Goal: Task Accomplishment & Management: Manage account settings

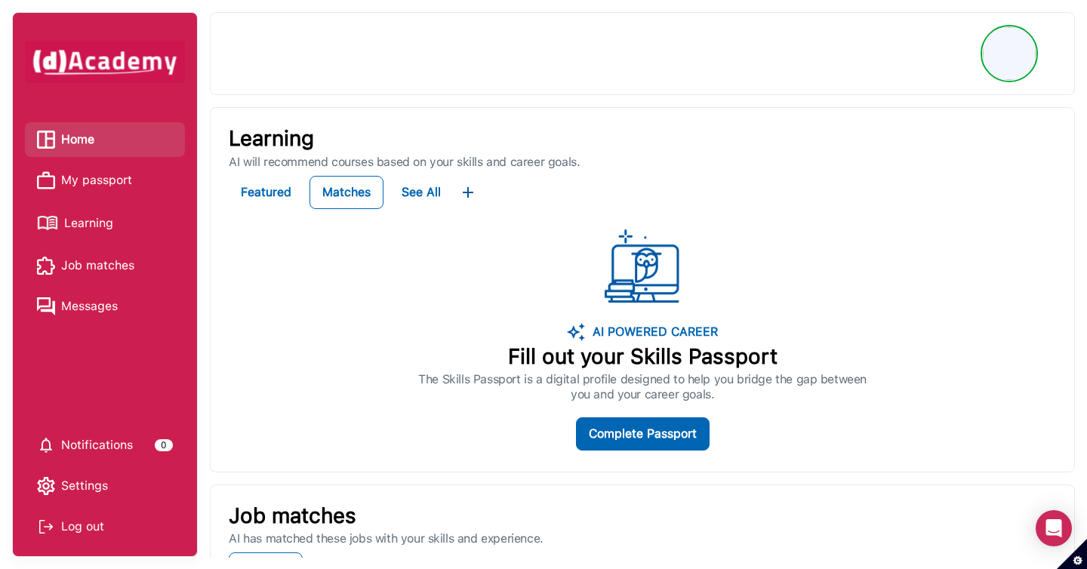
click at [79, 228] on span "Learning" at bounding box center [88, 223] width 49 height 23
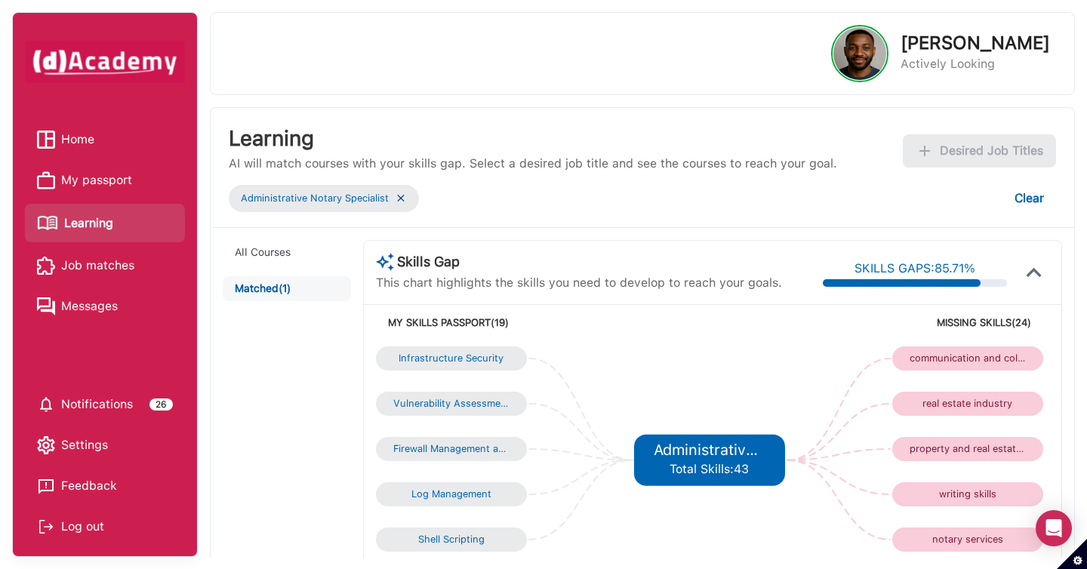
click at [401, 197] on img at bounding box center [401, 198] width 12 height 13
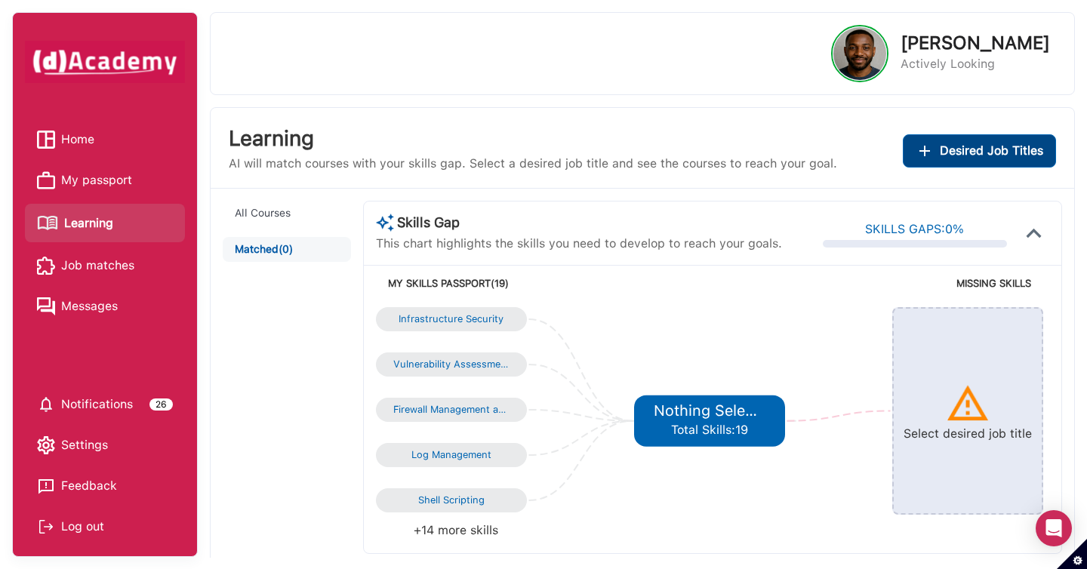
click at [946, 159] on span "Desired Job Titles" at bounding box center [991, 150] width 103 height 21
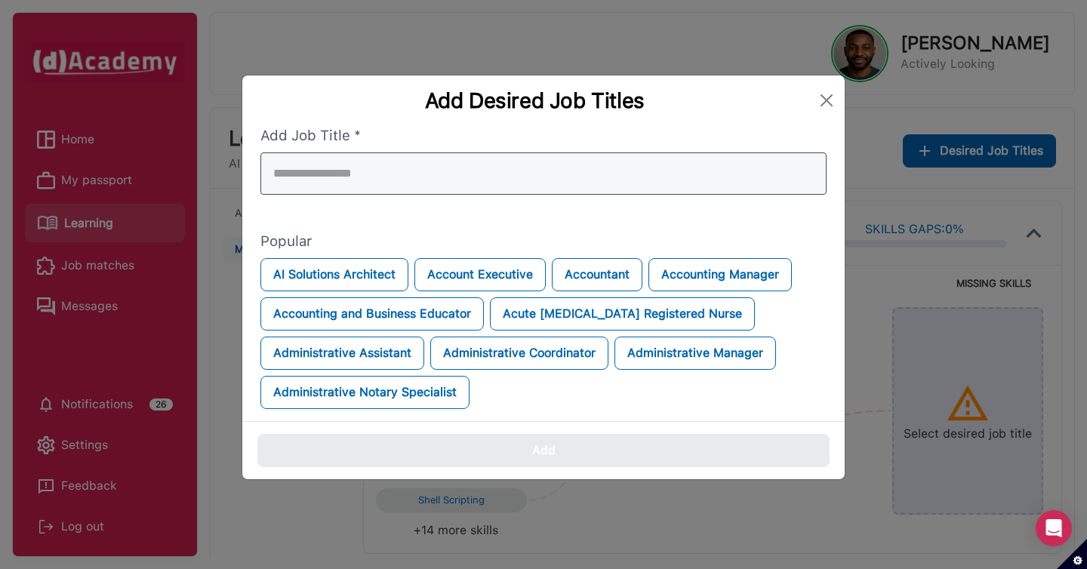
click at [584, 177] on div at bounding box center [543, 173] width 566 height 42
click at [574, 172] on input "search" at bounding box center [543, 173] width 566 height 42
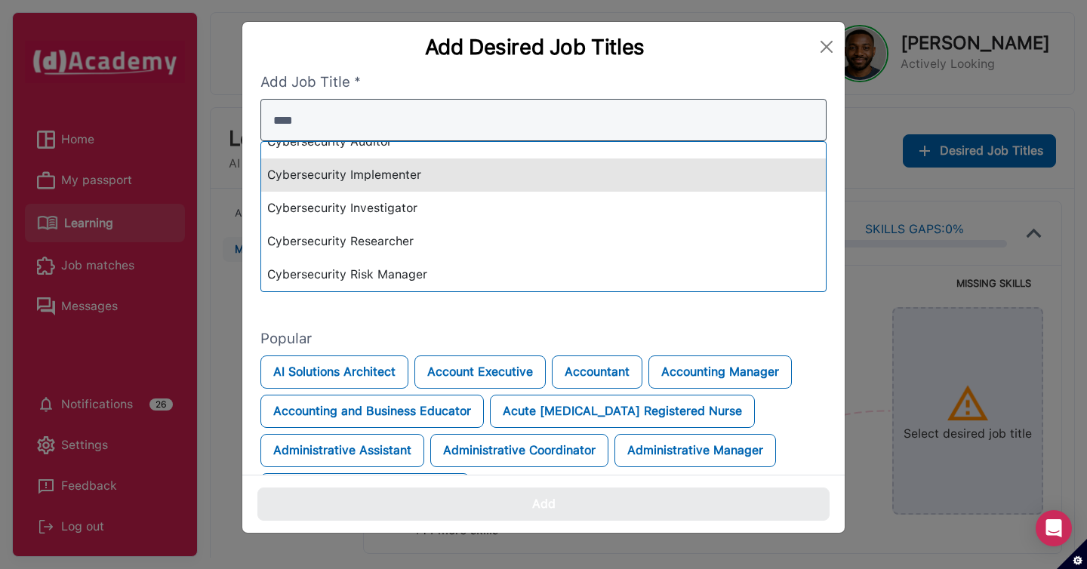
scroll to position [149, 0]
type input "*****"
click at [533, 175] on div "Cybersecurity Implementer" at bounding box center [543, 175] width 565 height 33
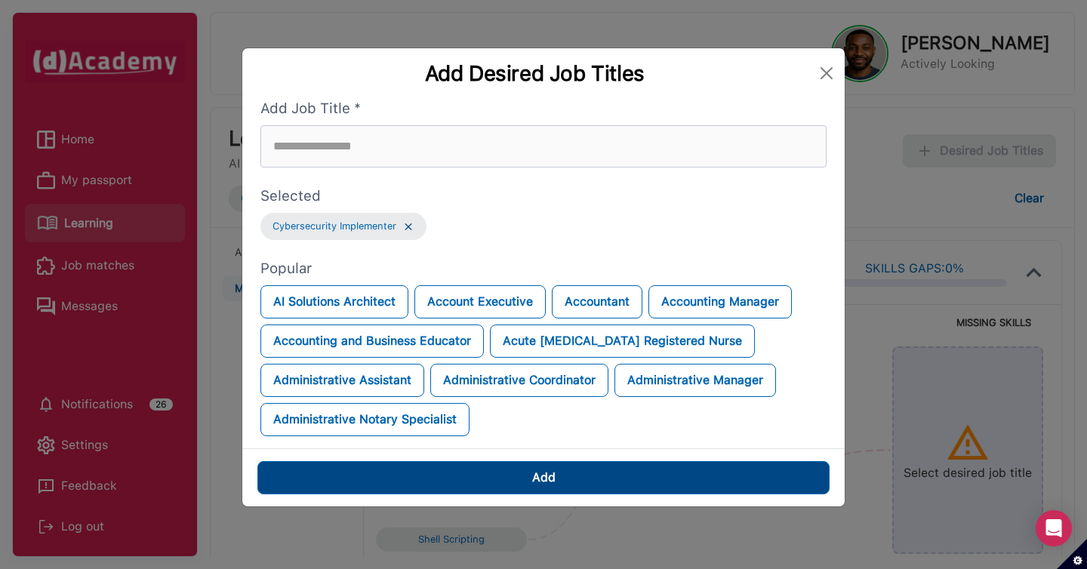
click at [549, 466] on button "Add" at bounding box center [543, 477] width 572 height 33
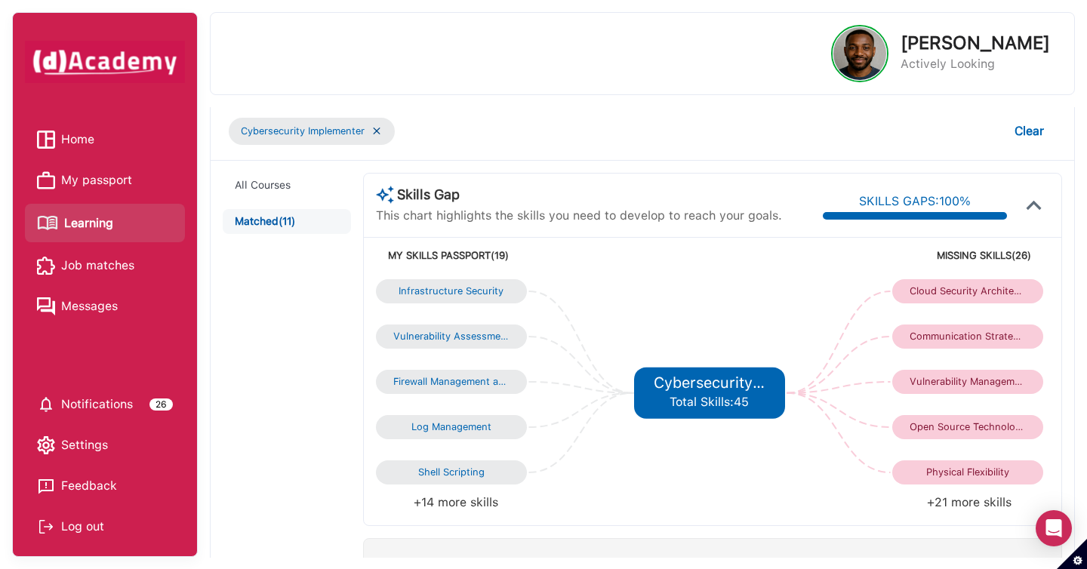
scroll to position [0, 0]
